Goal: Find specific fact: Find specific page/section

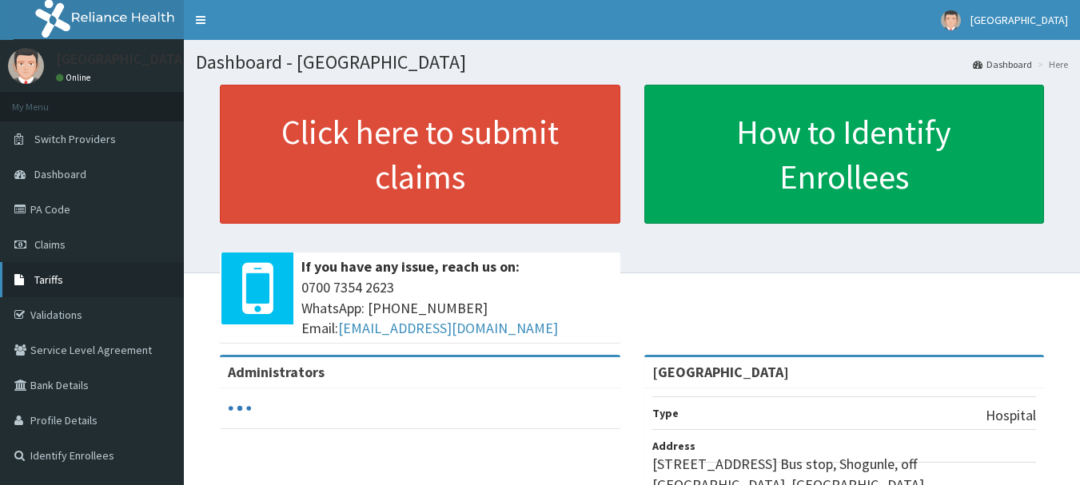
click at [59, 281] on span "Tariffs" at bounding box center [48, 280] width 29 height 14
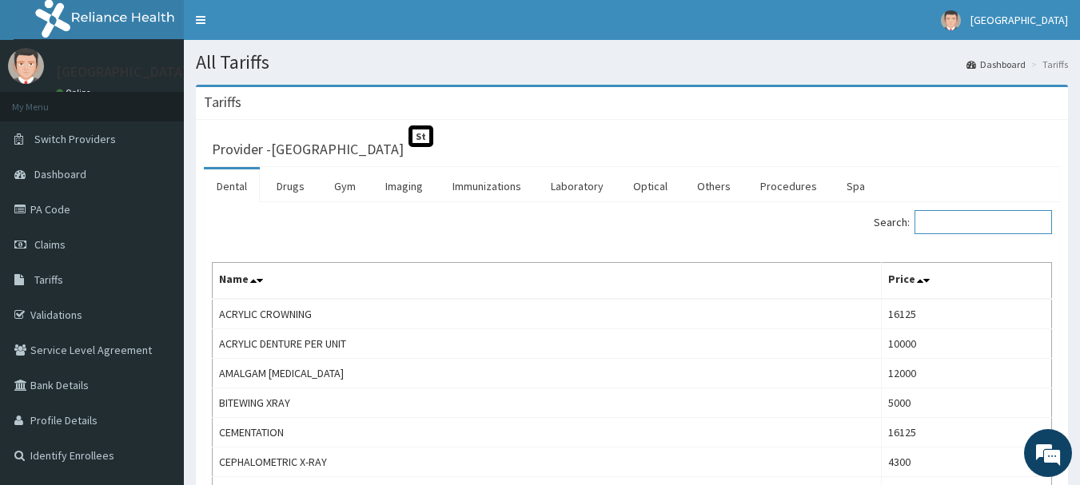
click at [983, 223] on input "Search:" at bounding box center [982, 222] width 137 height 24
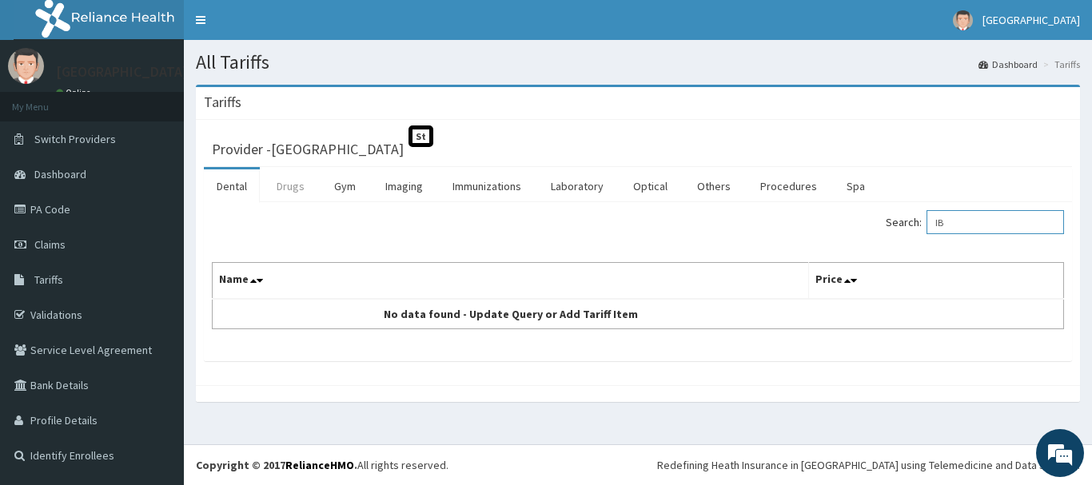
type input "IB"
click at [289, 193] on link "Drugs" at bounding box center [291, 186] width 54 height 34
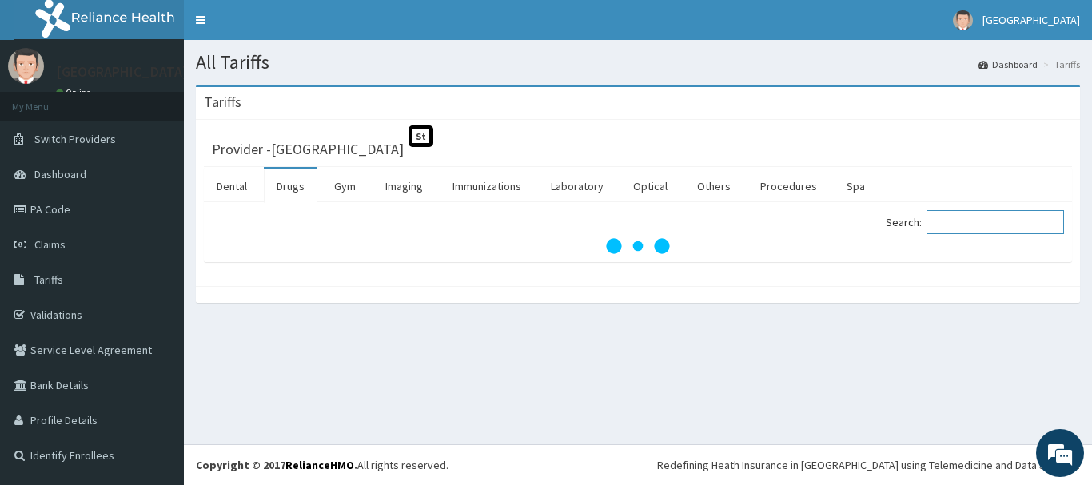
click at [953, 220] on input "Search:" at bounding box center [994, 222] width 137 height 24
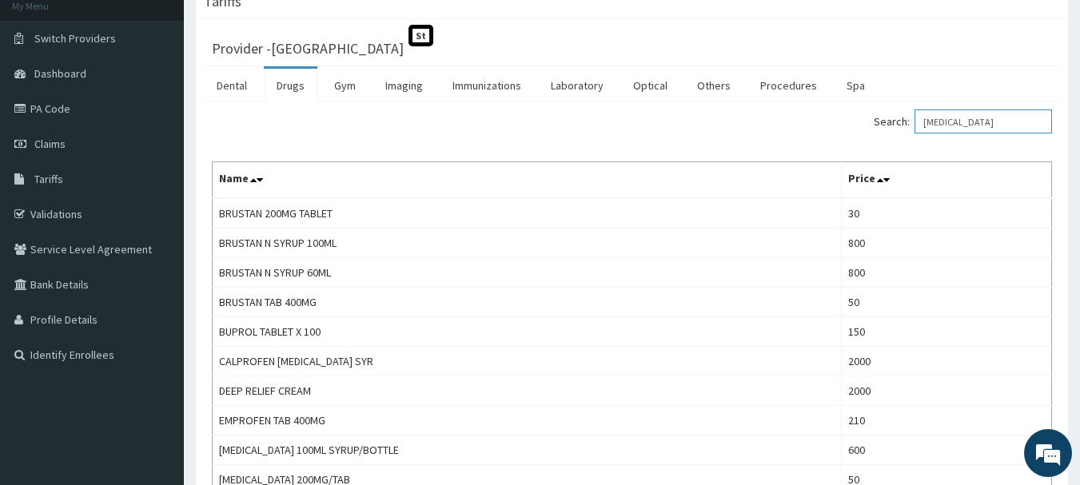
scroll to position [34, 0]
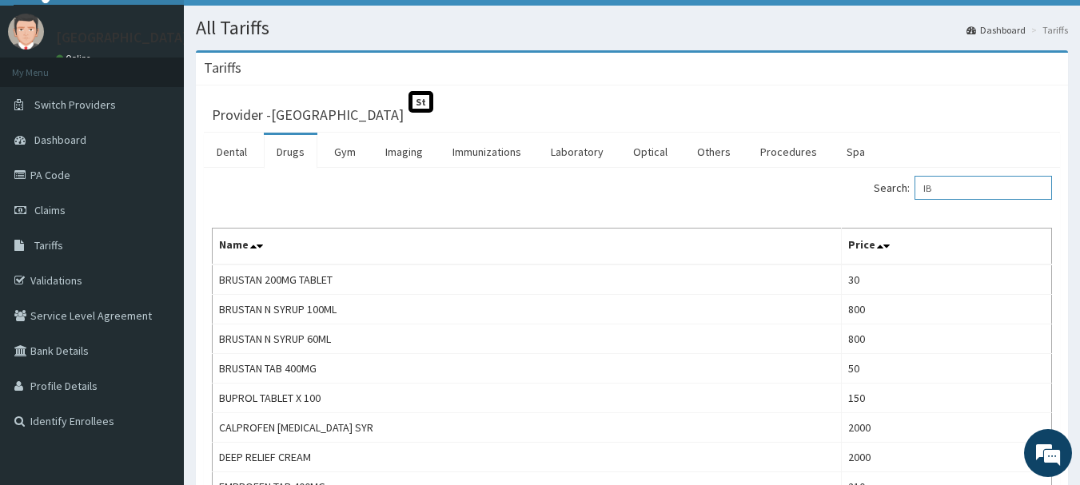
type input "I"
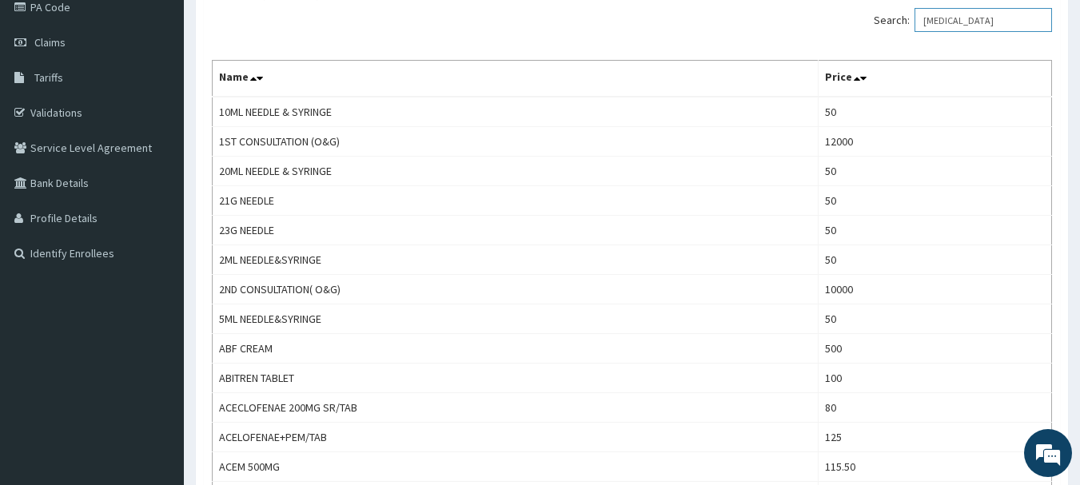
scroll to position [0, 0]
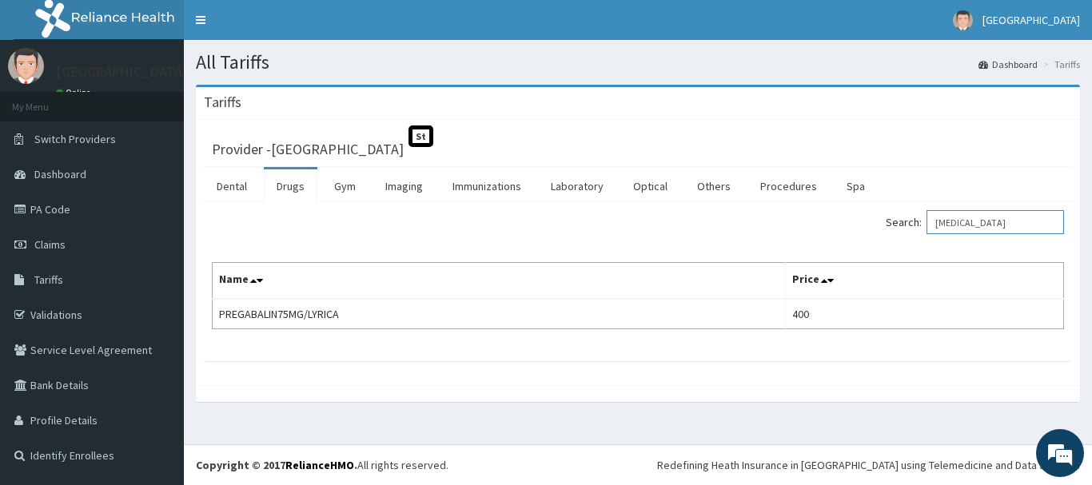
drag, startPoint x: 1085, startPoint y: 103, endPoint x: 1091, endPoint y: 162, distance: 59.5
click at [1091, 162] on html "R EL Toggle navigation [GEOGRAPHIC_DATA] - [EMAIL_ADDRESS][DOMAIN_NAME] Member …" at bounding box center [546, 242] width 1092 height 485
type input "P"
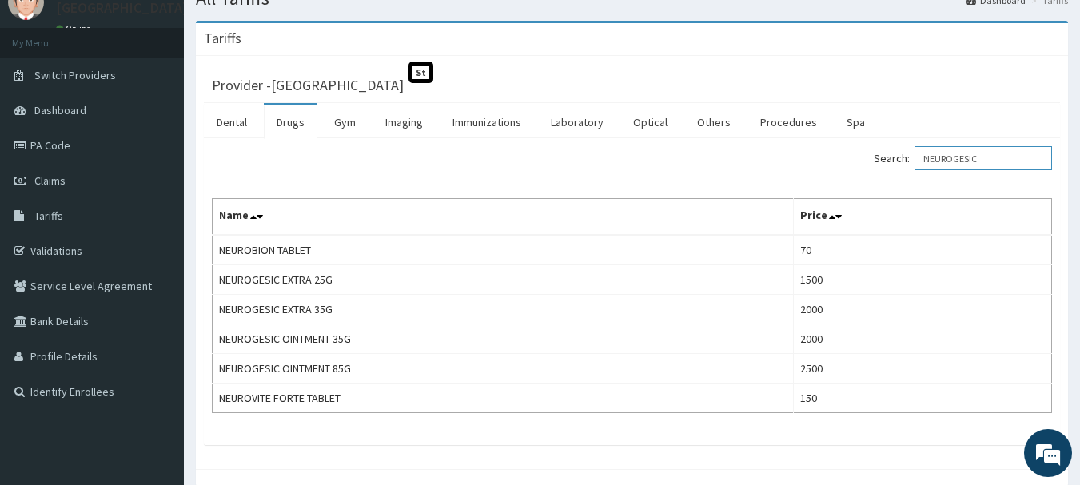
scroll to position [74, 0]
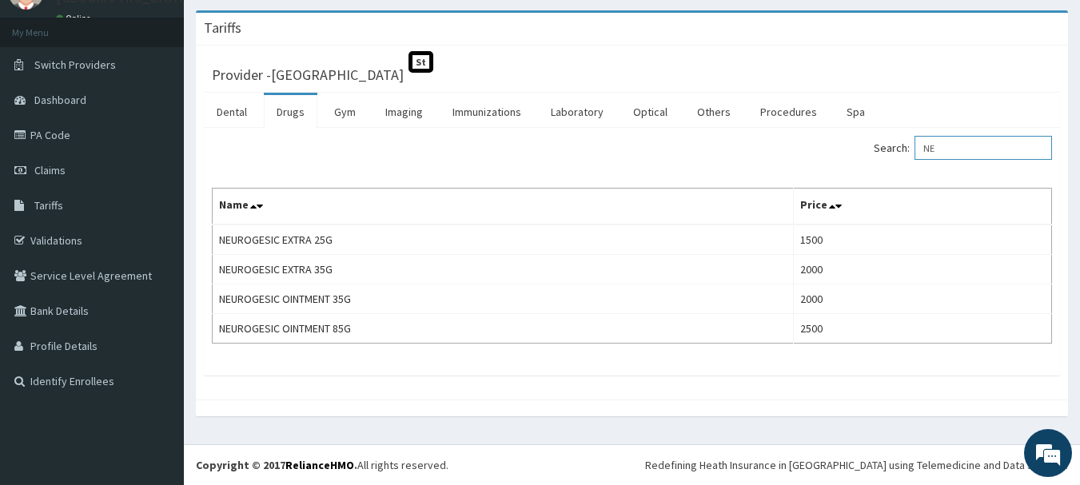
type input "N"
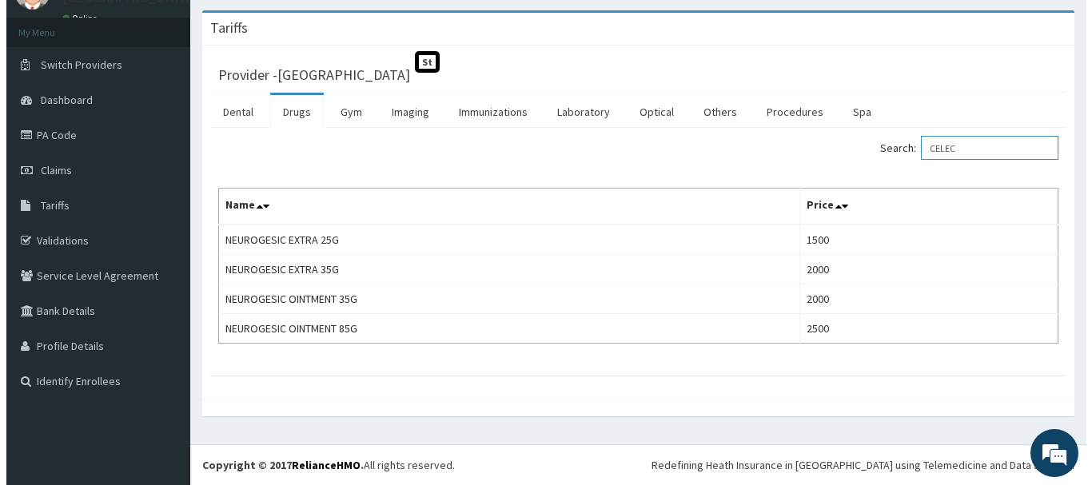
scroll to position [0, 0]
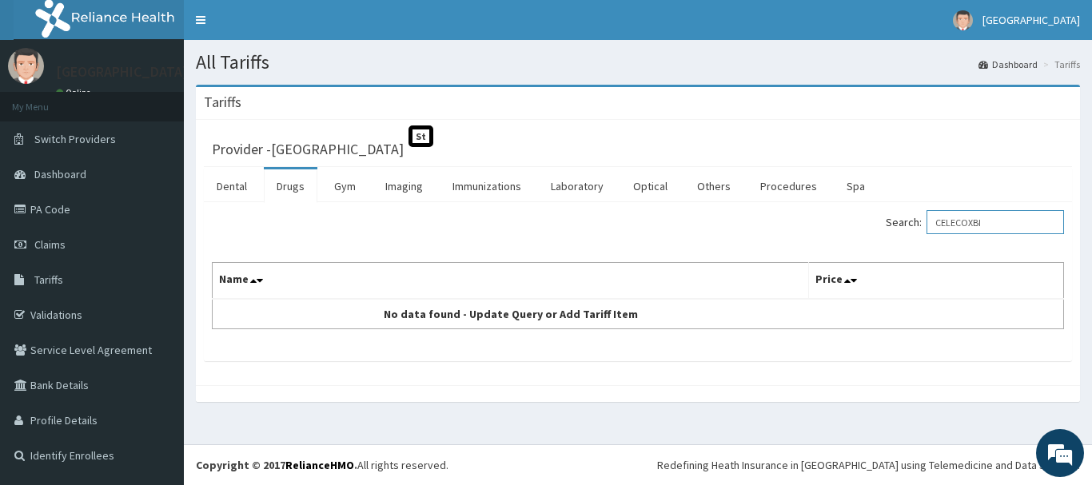
type input "CELECOXBI"
click at [102, 319] on link "Validations" at bounding box center [92, 314] width 184 height 35
